Goal: Transaction & Acquisition: Subscribe to service/newsletter

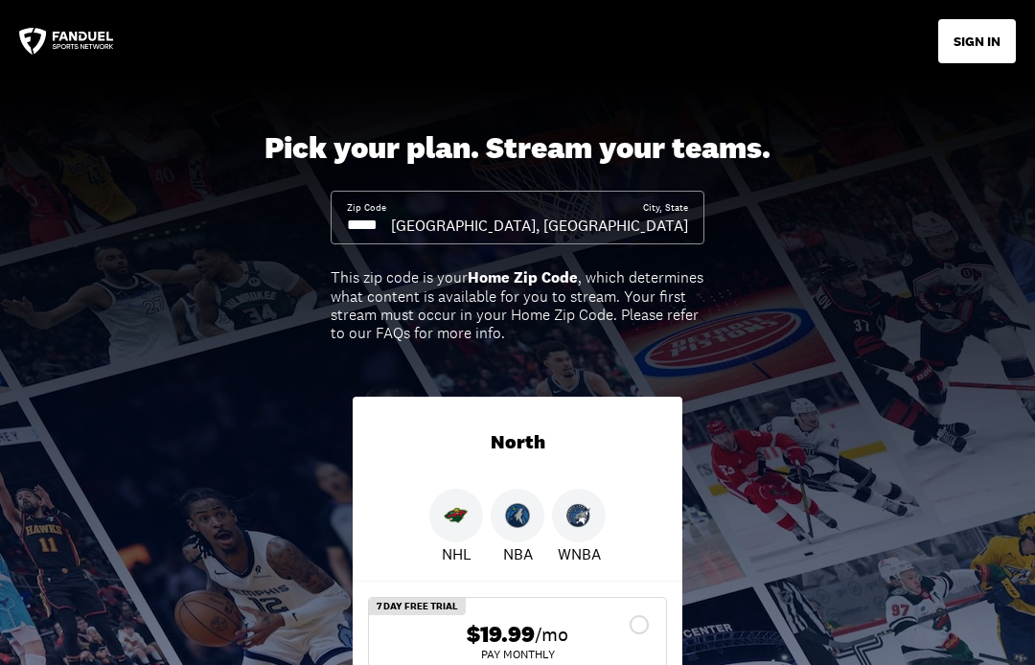
click at [391, 222] on input at bounding box center [369, 225] width 44 height 21
click at [391, 221] on input at bounding box center [369, 225] width 44 height 21
click at [391, 233] on input at bounding box center [369, 225] width 44 height 21
click at [384, 227] on input at bounding box center [369, 225] width 44 height 21
click at [391, 228] on input at bounding box center [369, 225] width 44 height 21
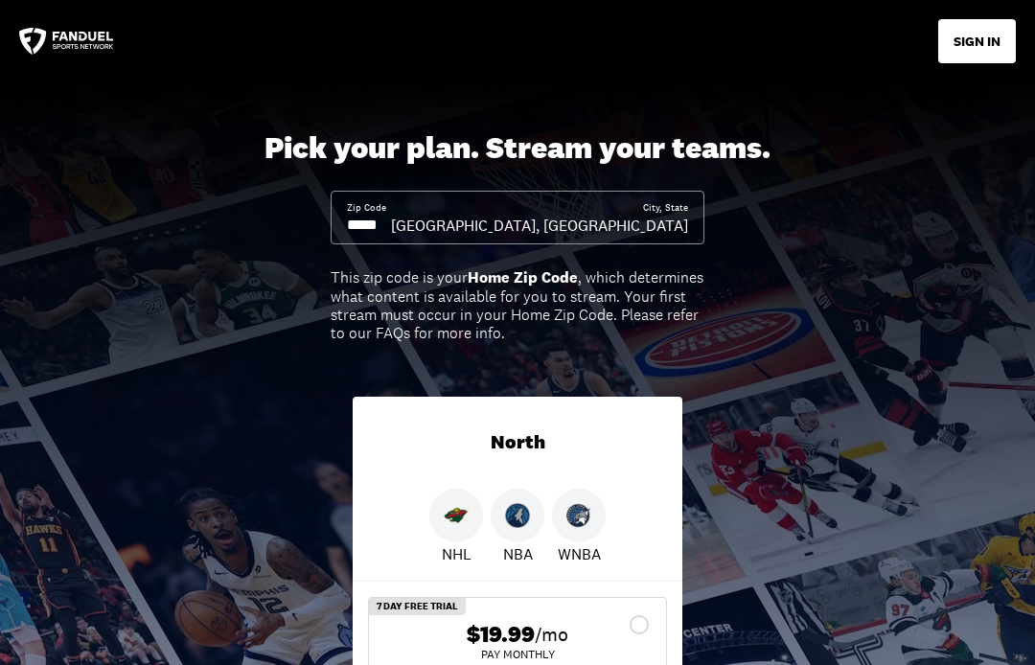
click at [391, 224] on input at bounding box center [369, 225] width 44 height 21
click at [391, 223] on input at bounding box center [369, 225] width 44 height 21
click at [367, 219] on input at bounding box center [369, 225] width 44 height 21
click at [391, 233] on input at bounding box center [369, 225] width 44 height 21
click at [317, 137] on div "Pick your plan. Stream your teams." at bounding box center [518, 148] width 506 height 36
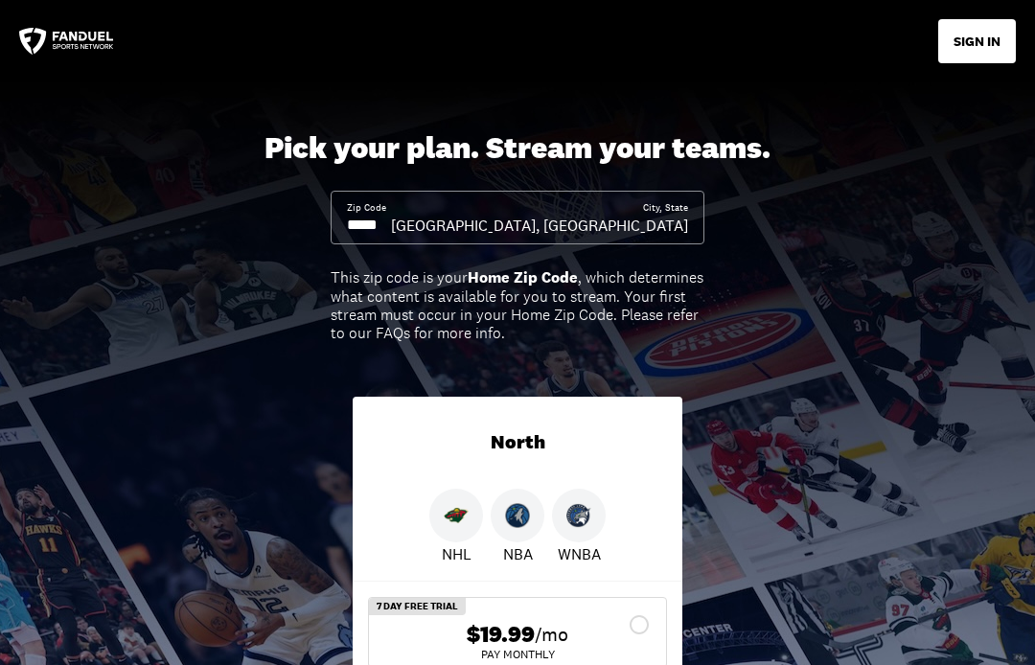
click at [417, 191] on div "Zip Code City, State [GEOGRAPHIC_DATA], [GEOGRAPHIC_DATA]" at bounding box center [518, 218] width 374 height 54
click at [391, 209] on div "Zip Code" at bounding box center [369, 218] width 44 height 35
click at [391, 210] on div "Zip Code" at bounding box center [369, 218] width 44 height 35
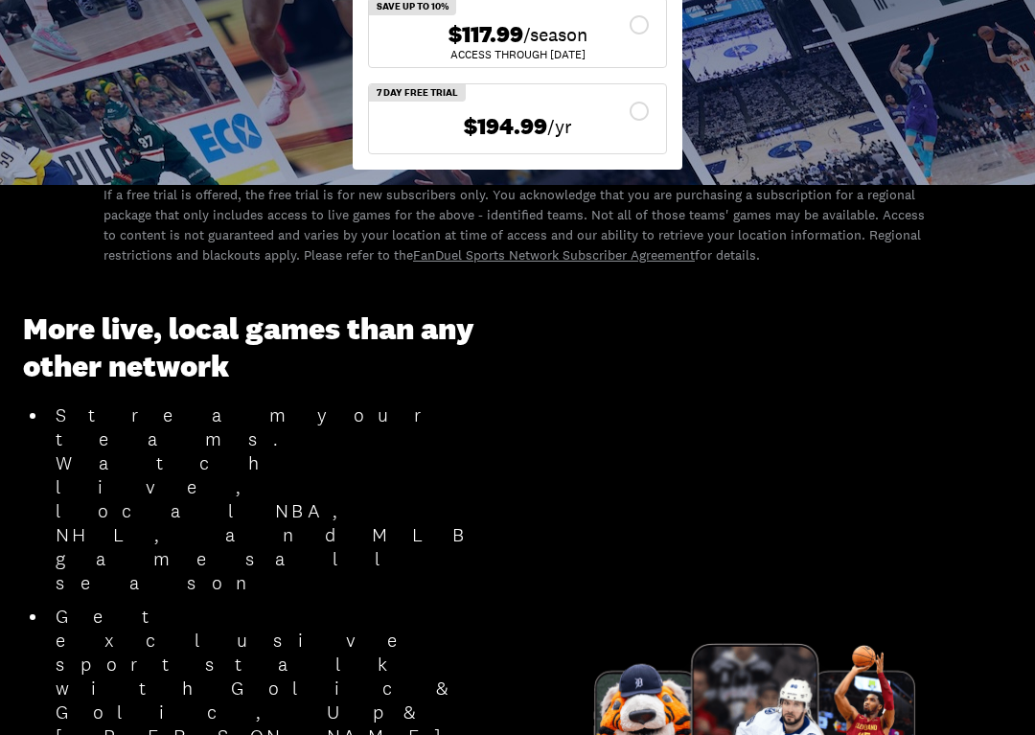
scroll to position [687, 0]
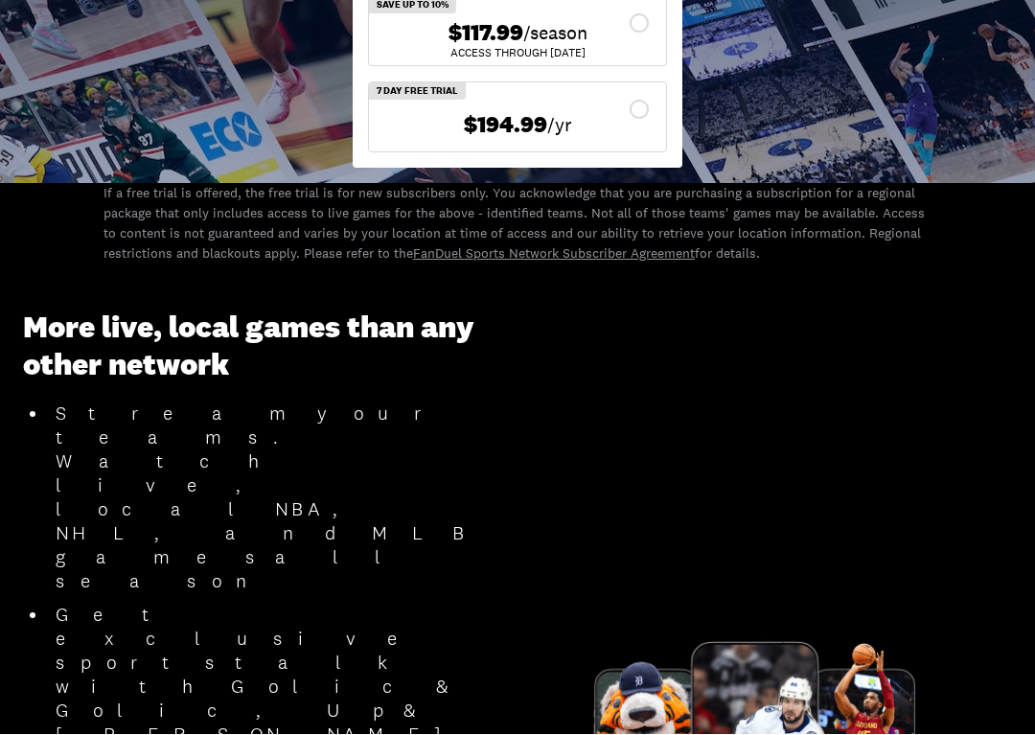
click at [410, 125] on div "$194.99 /yr" at bounding box center [517, 126] width 266 height 28
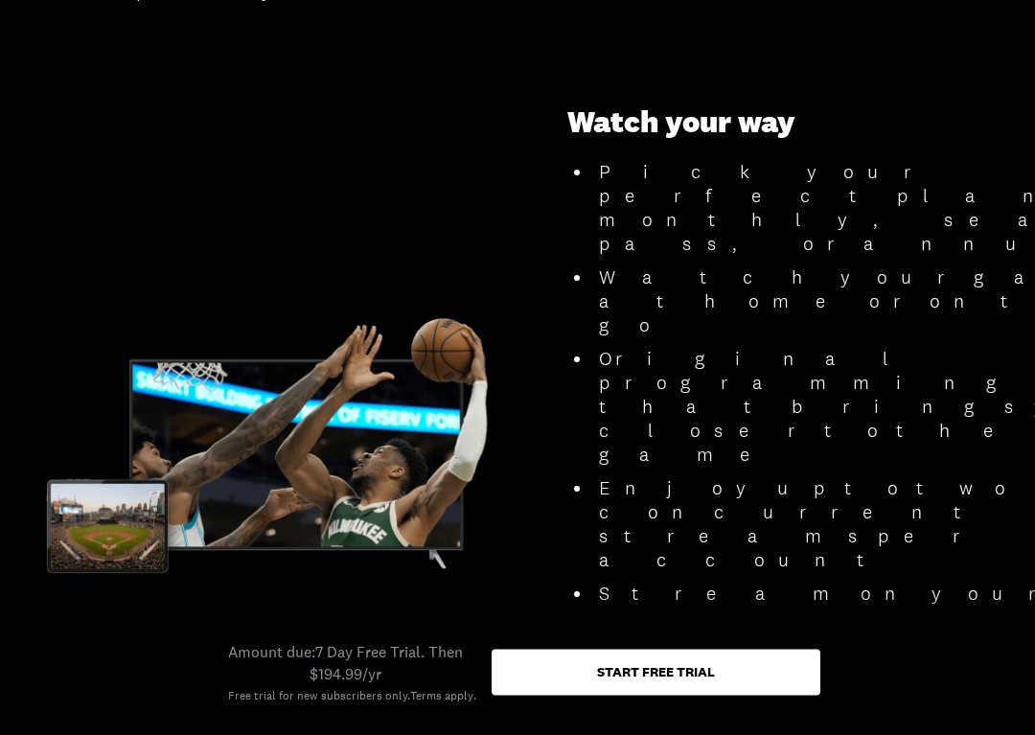
scroll to position [1918, 0]
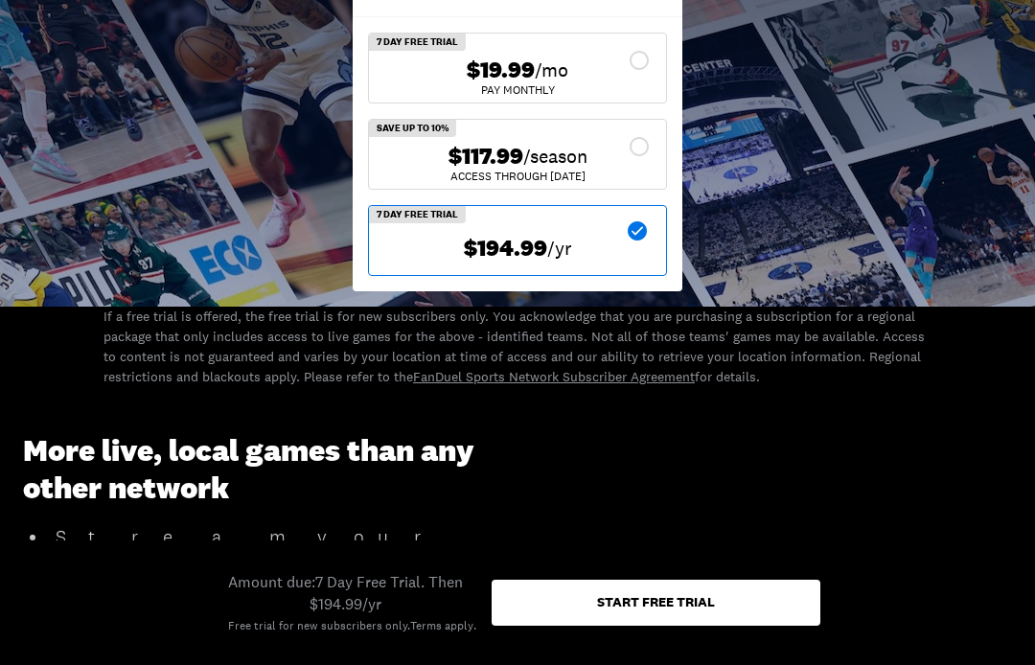
scroll to position [550, 0]
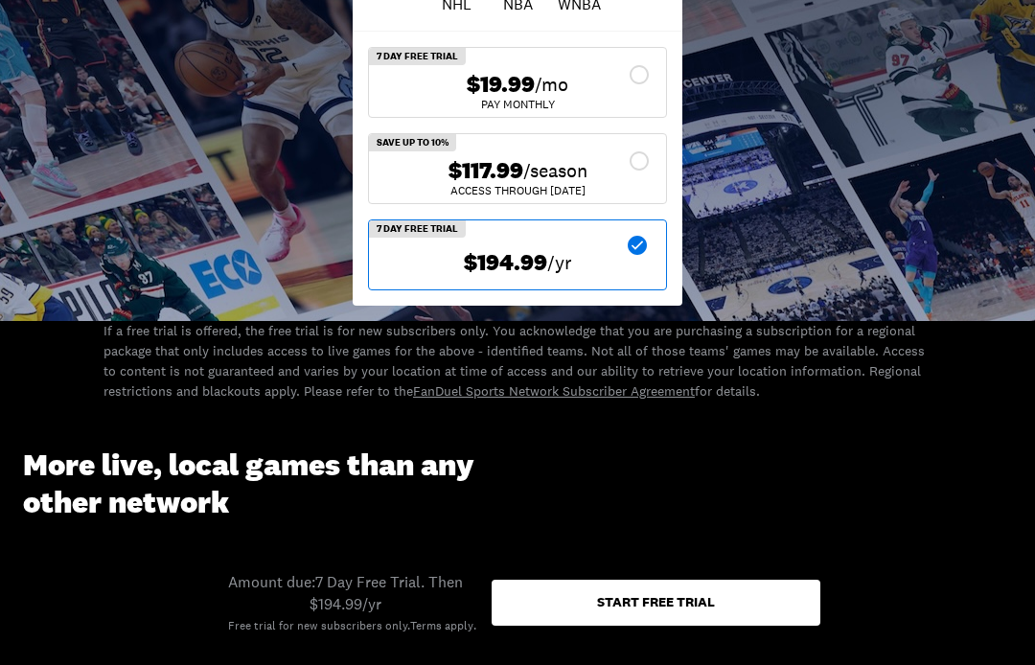
click at [408, 185] on div "ACCESS THROUGH [DATE]" at bounding box center [517, 191] width 266 height 12
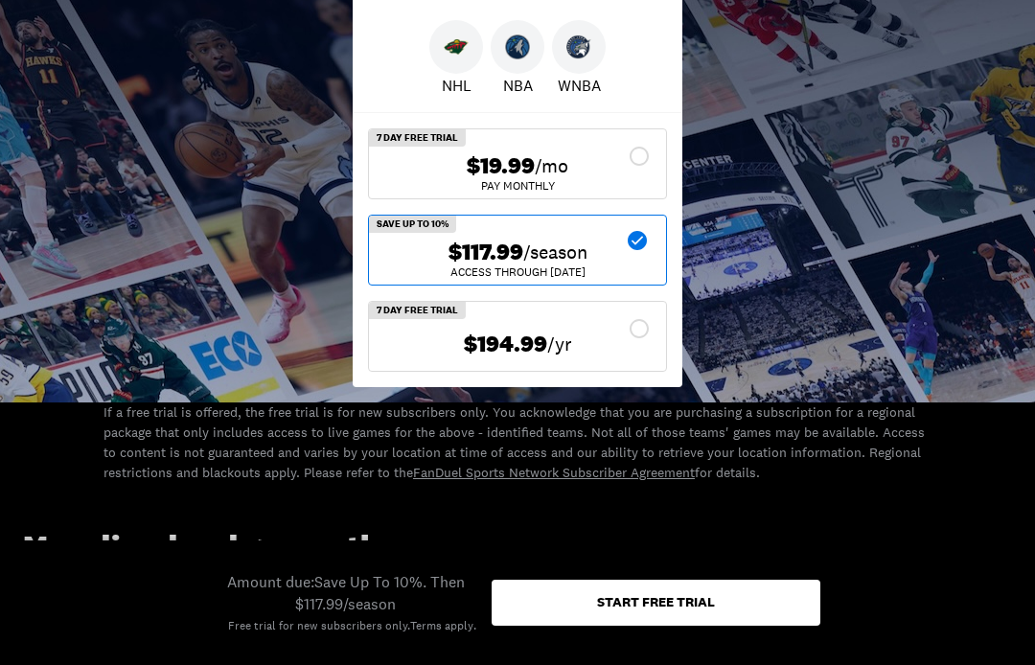
scroll to position [468, 0]
